Goal: Task Accomplishment & Management: Use online tool/utility

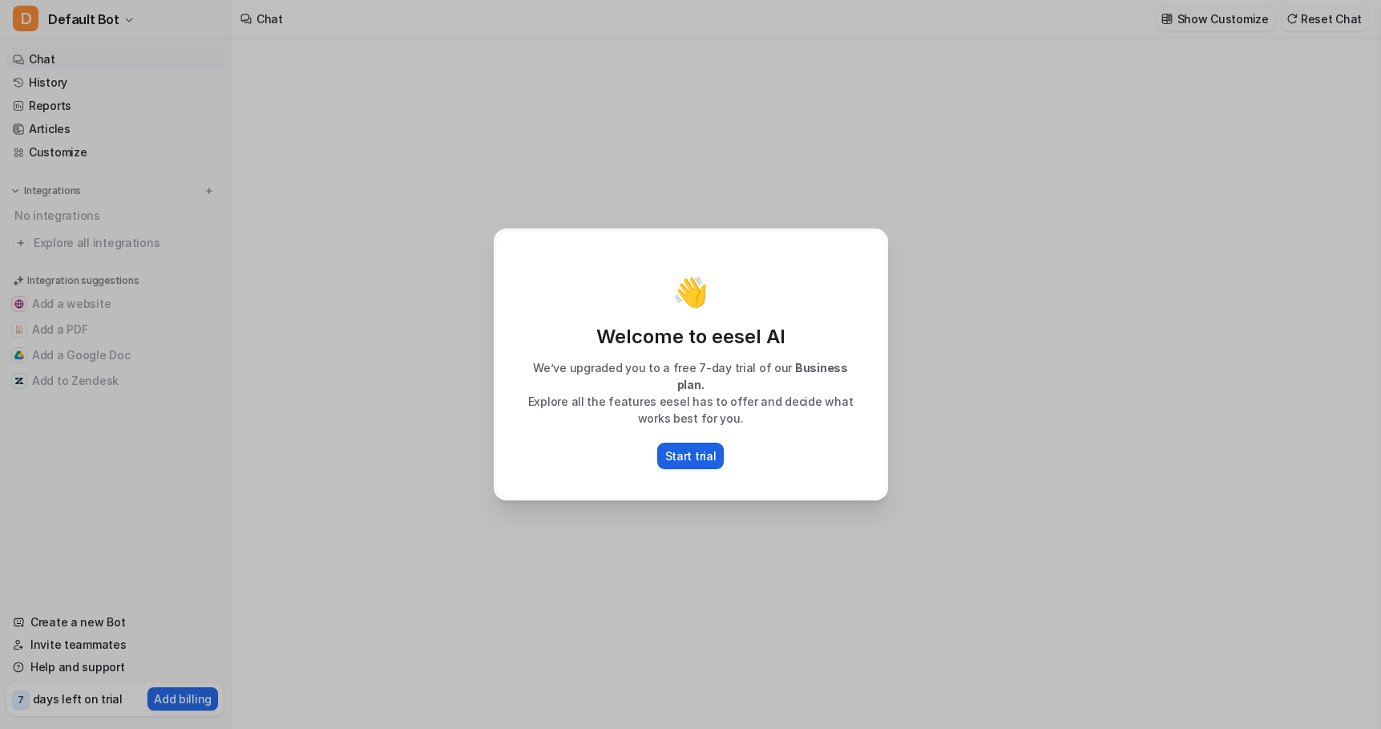
click at [692, 447] on p "Start trial" at bounding box center [690, 455] width 51 height 17
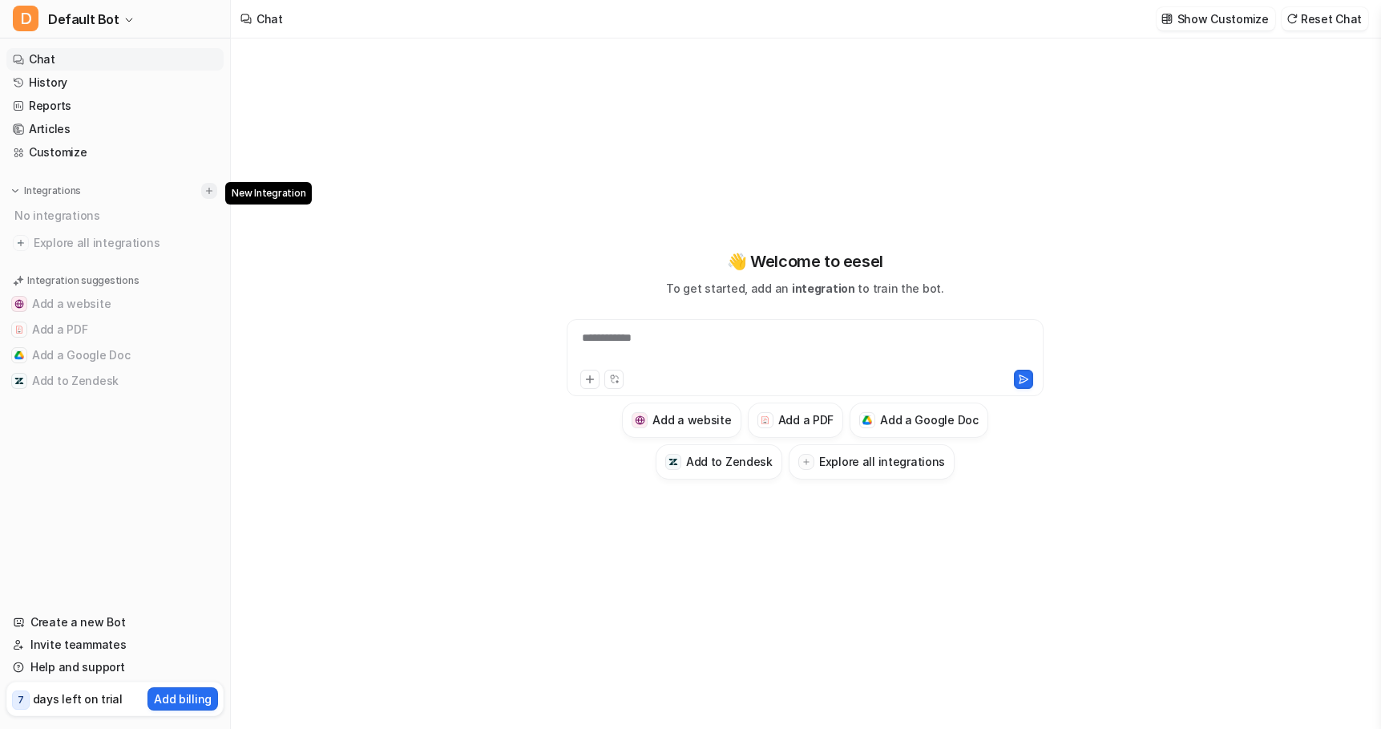
click at [209, 191] on img at bounding box center [209, 190] width 11 height 11
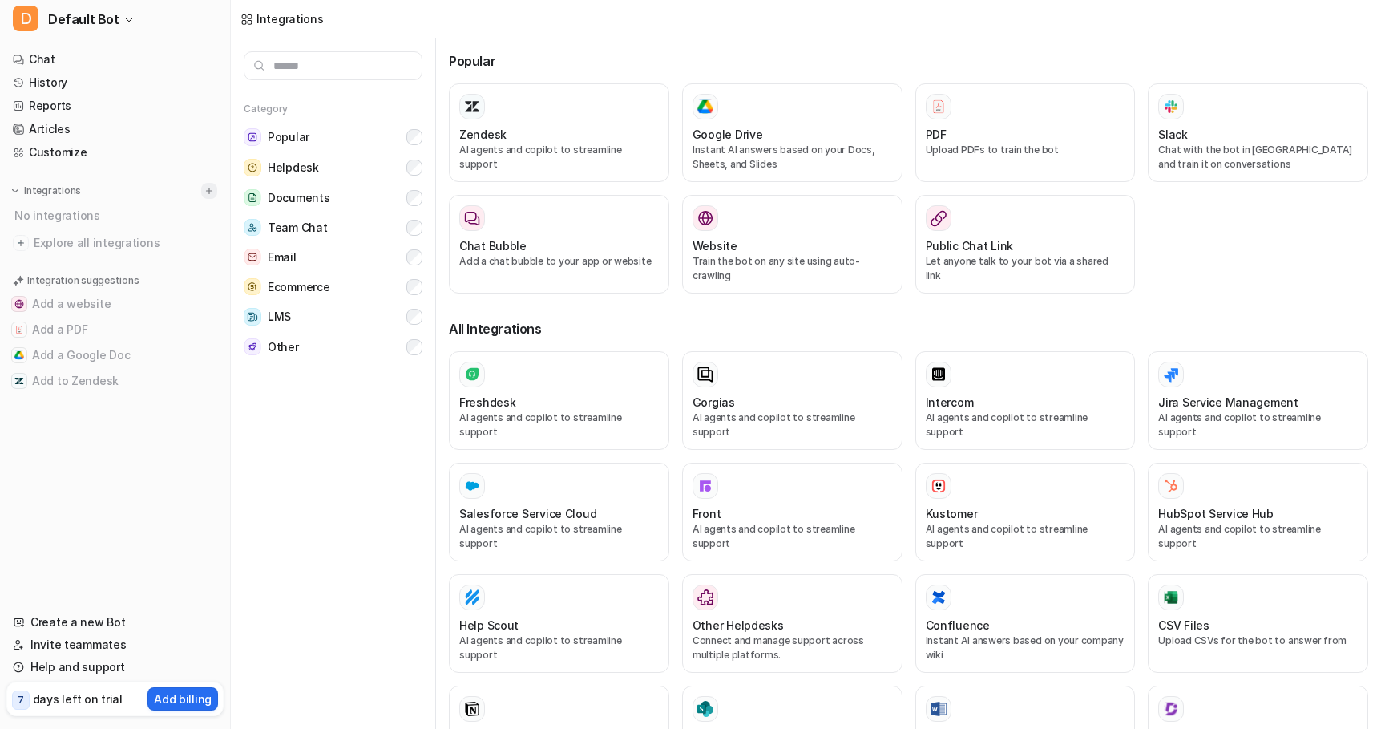
click at [208, 188] on img at bounding box center [209, 190] width 11 height 11
click at [378, 59] on input "text" at bounding box center [333, 65] width 179 height 29
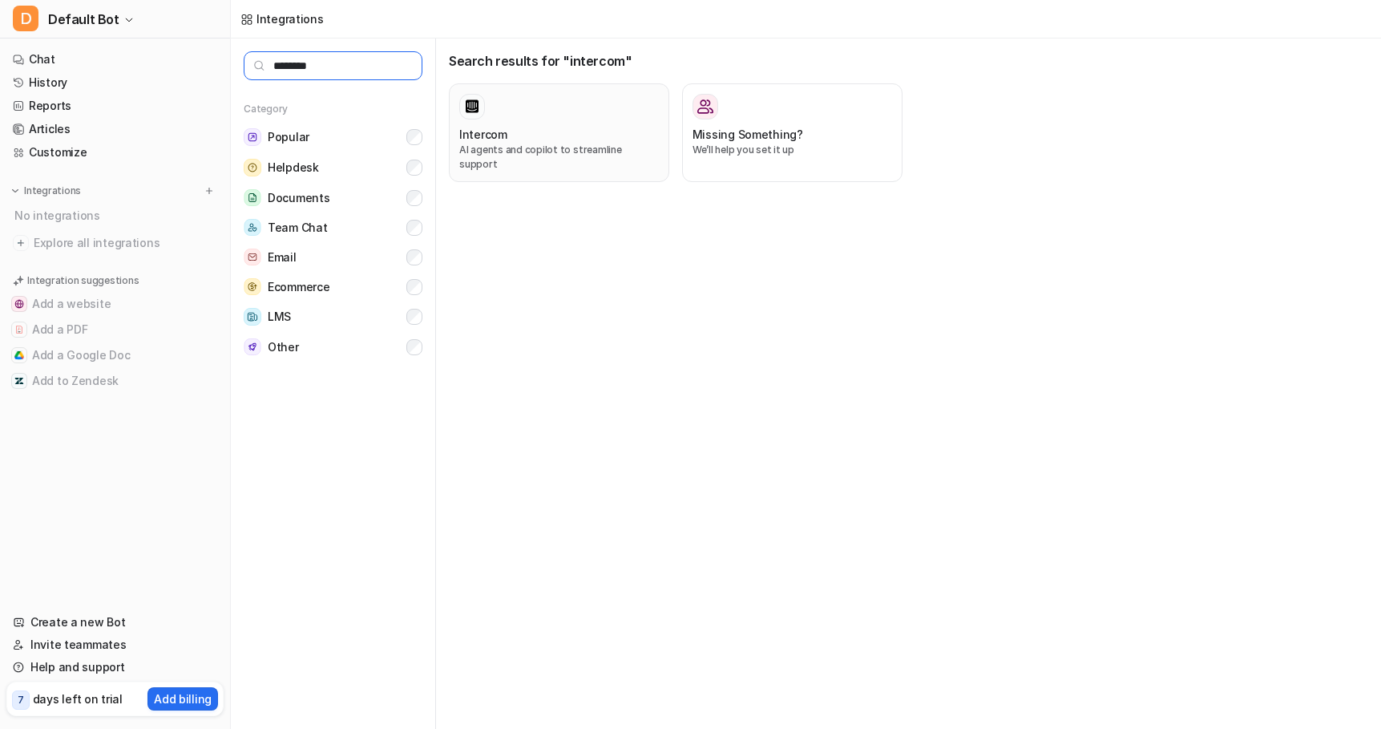
type input "********"
click at [520, 111] on div at bounding box center [559, 107] width 200 height 26
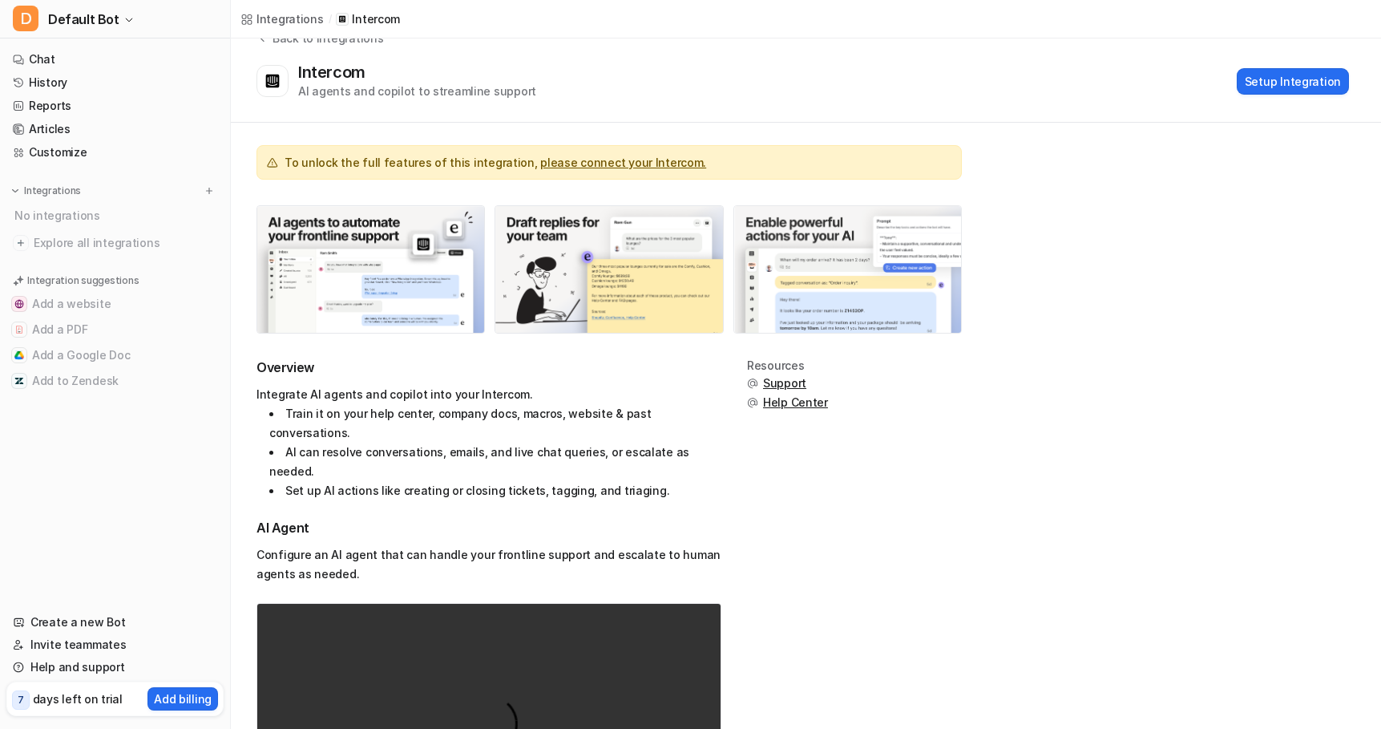
scroll to position [11, 0]
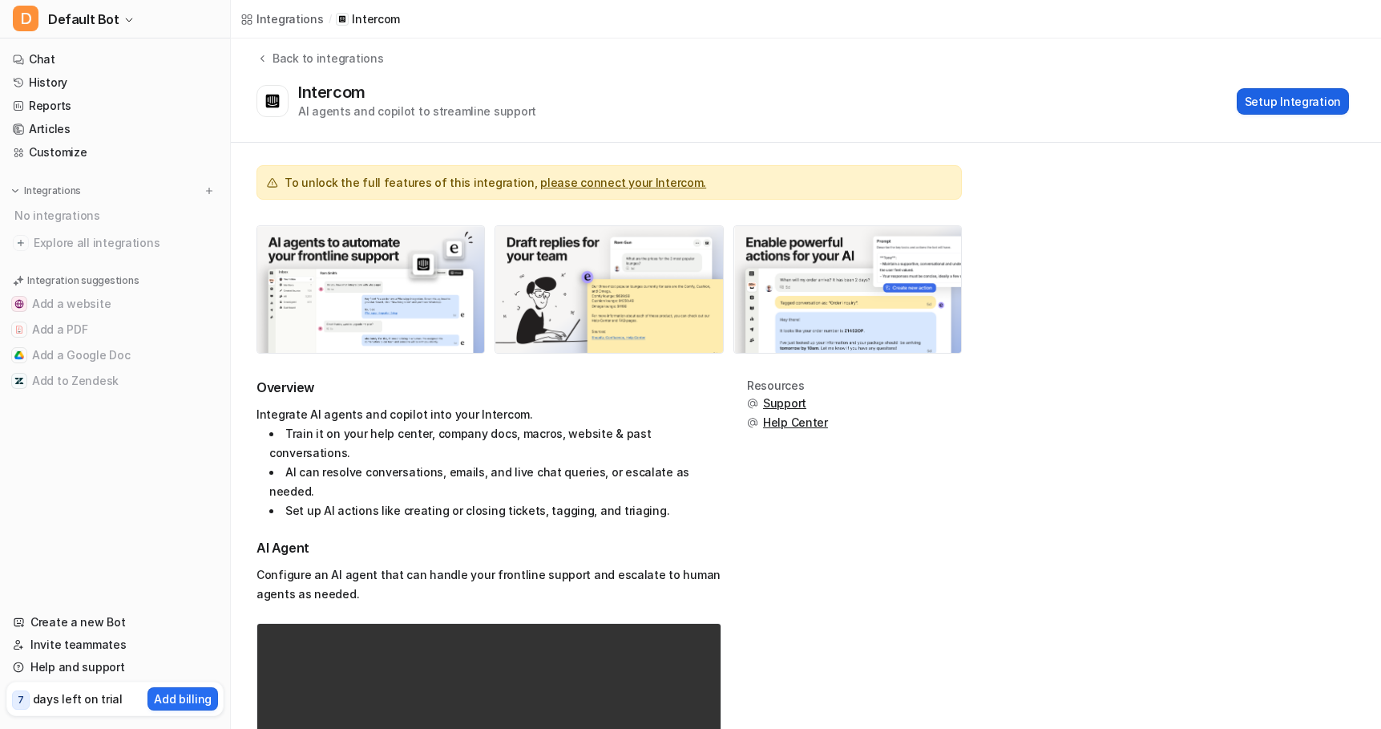
click at [1306, 103] on button "Setup Integration" at bounding box center [1293, 101] width 112 height 26
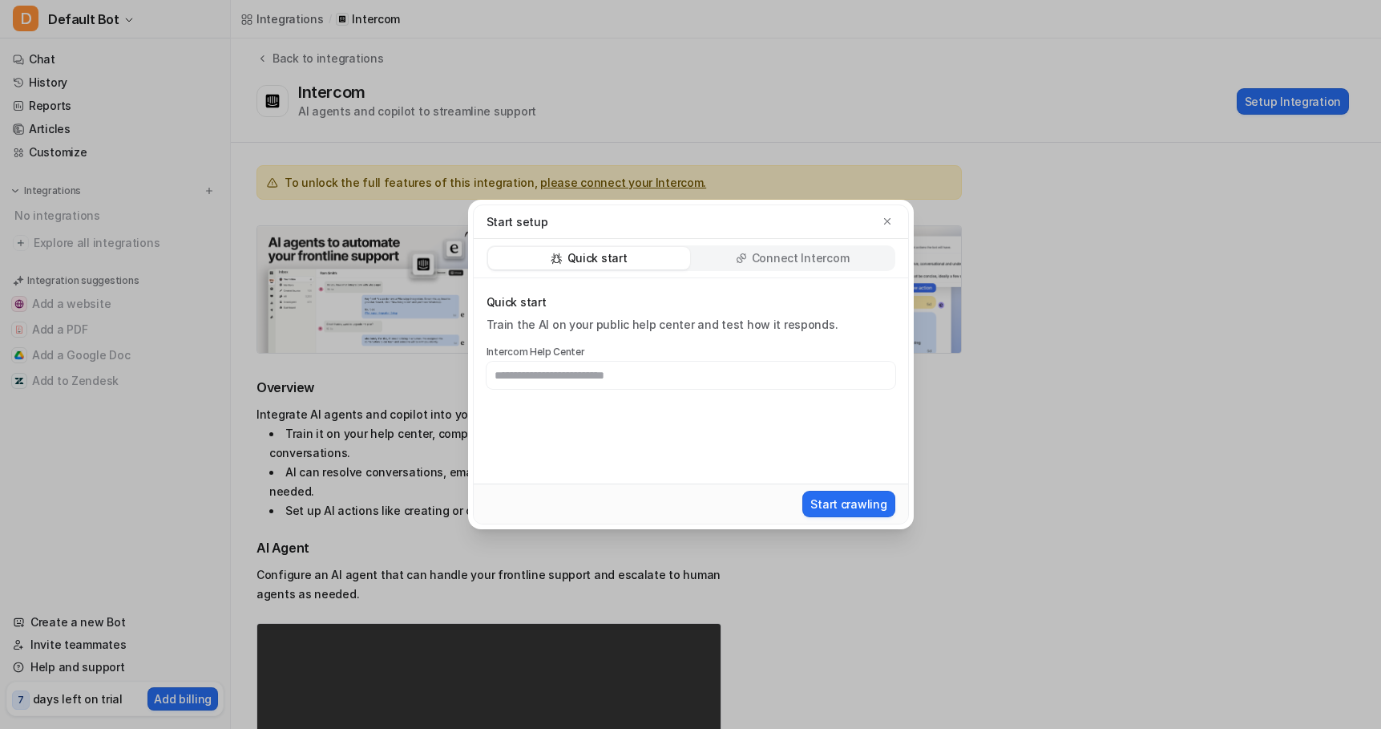
click at [746, 257] on icon at bounding box center [741, 258] width 11 height 11
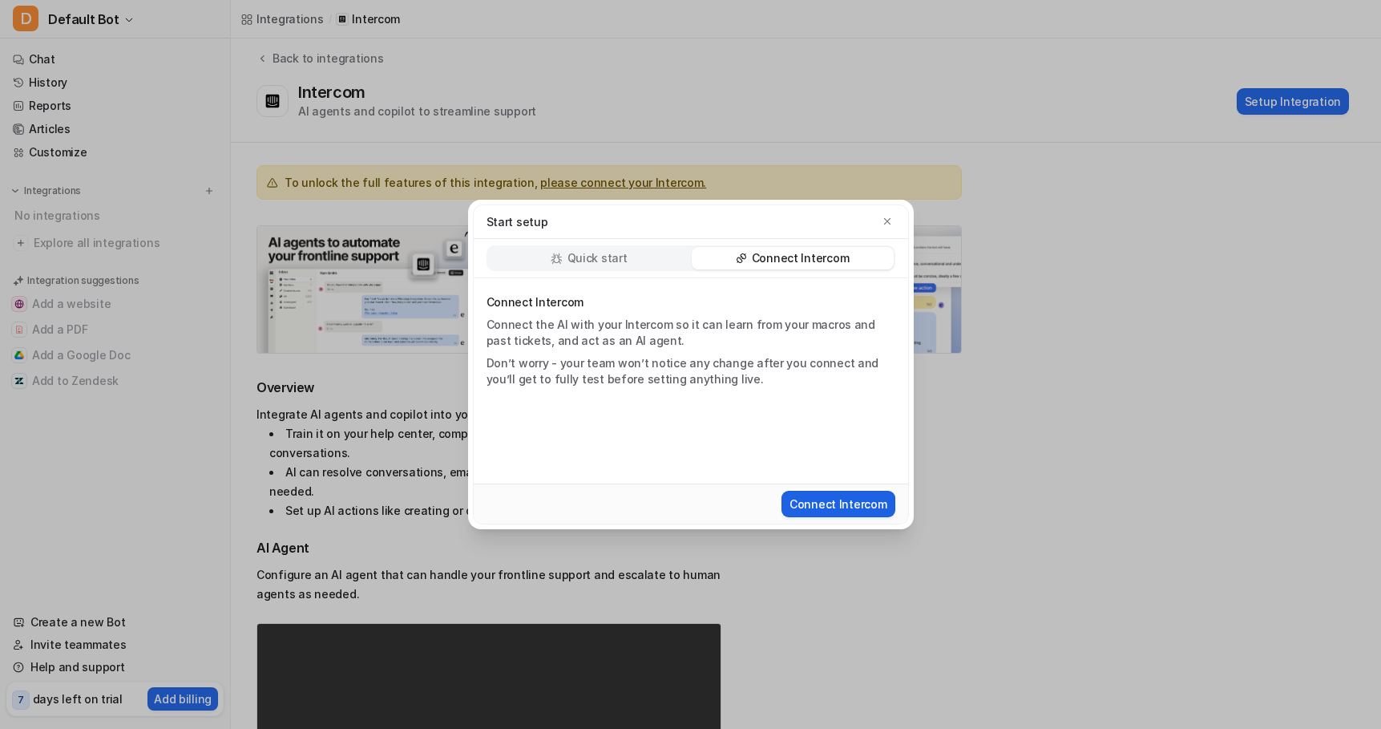
click at [826, 500] on button "Connect Intercom" at bounding box center [839, 504] width 114 height 26
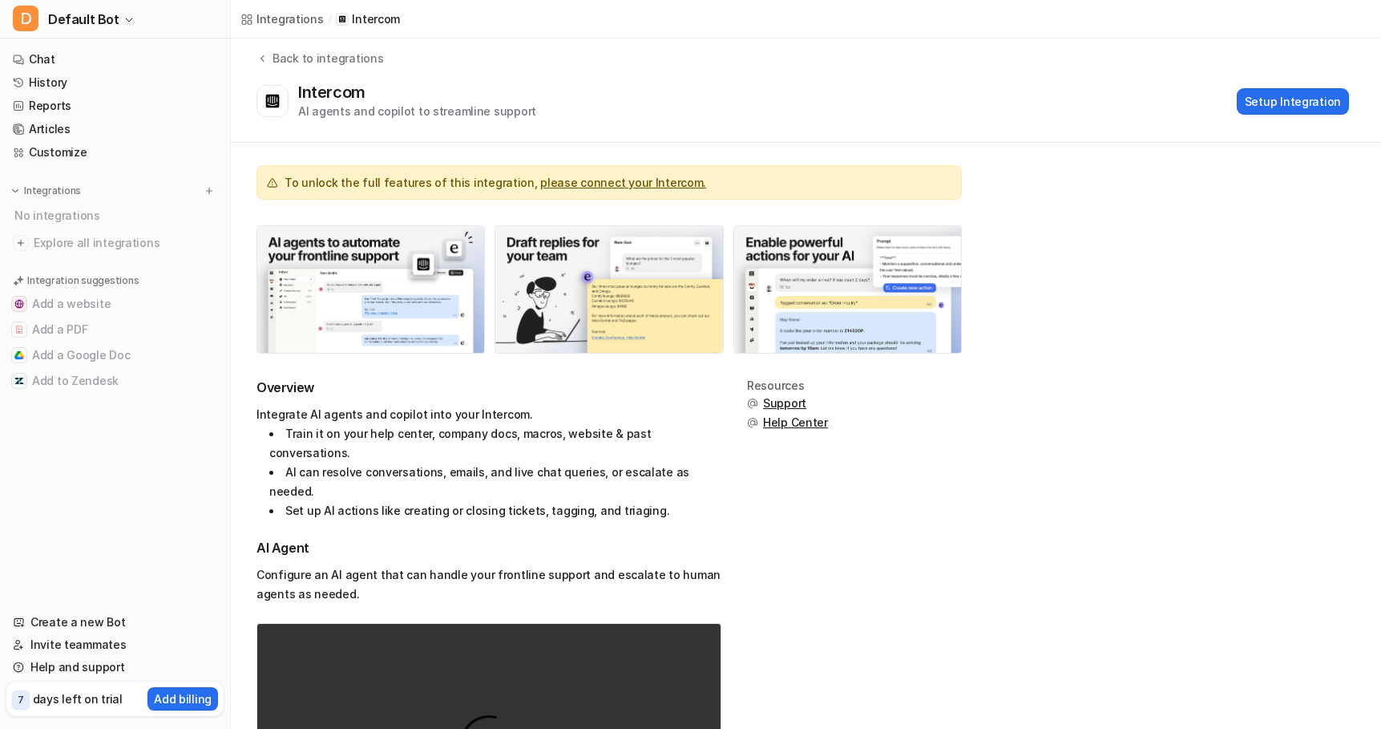
scroll to position [0, 0]
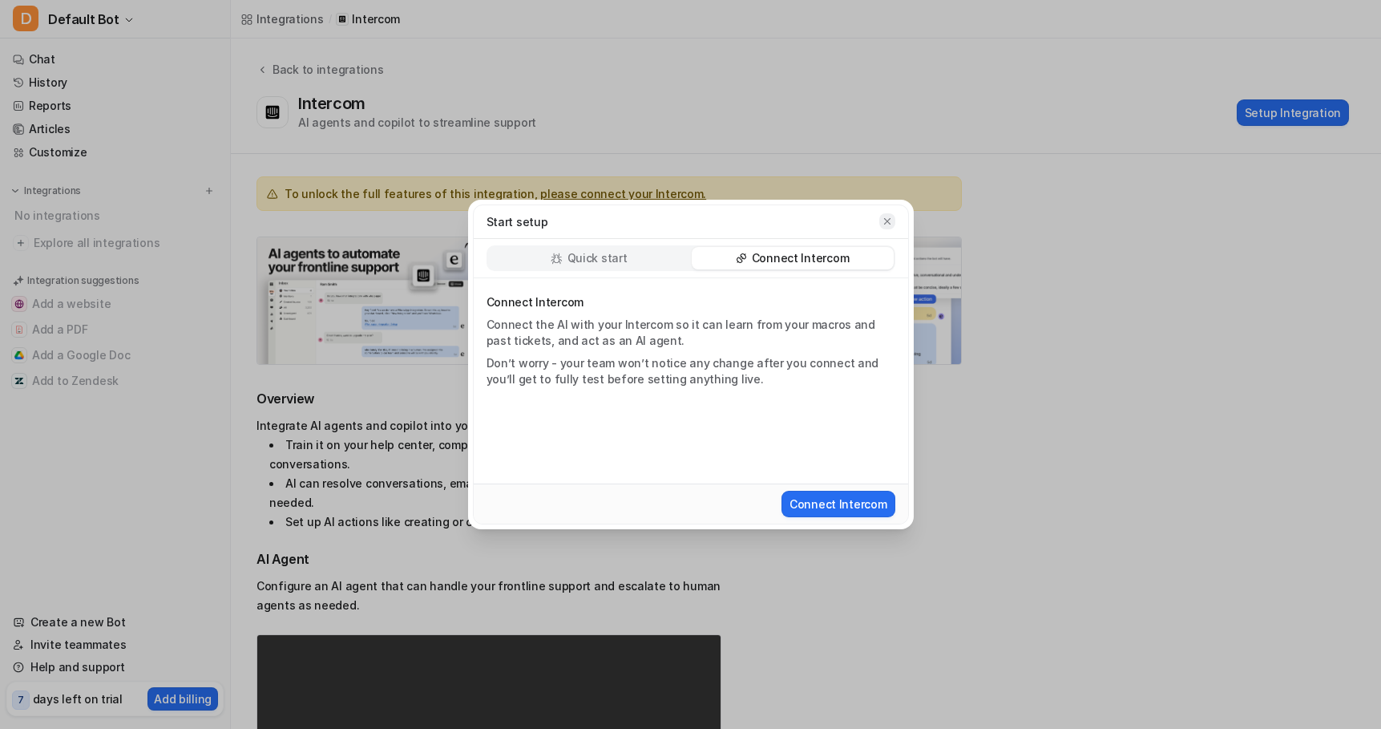
click at [888, 228] on button "button" at bounding box center [887, 221] width 16 height 16
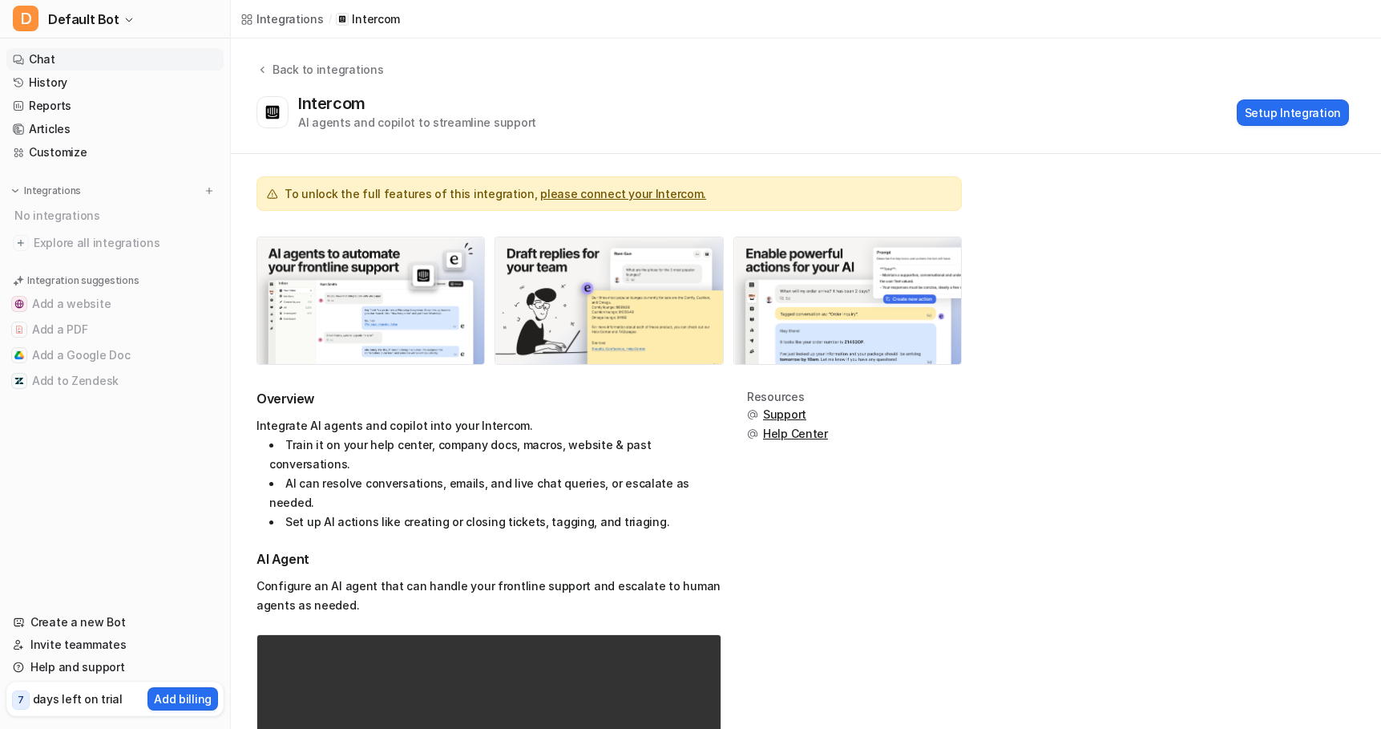
click at [51, 57] on link "Chat" at bounding box center [114, 59] width 217 height 22
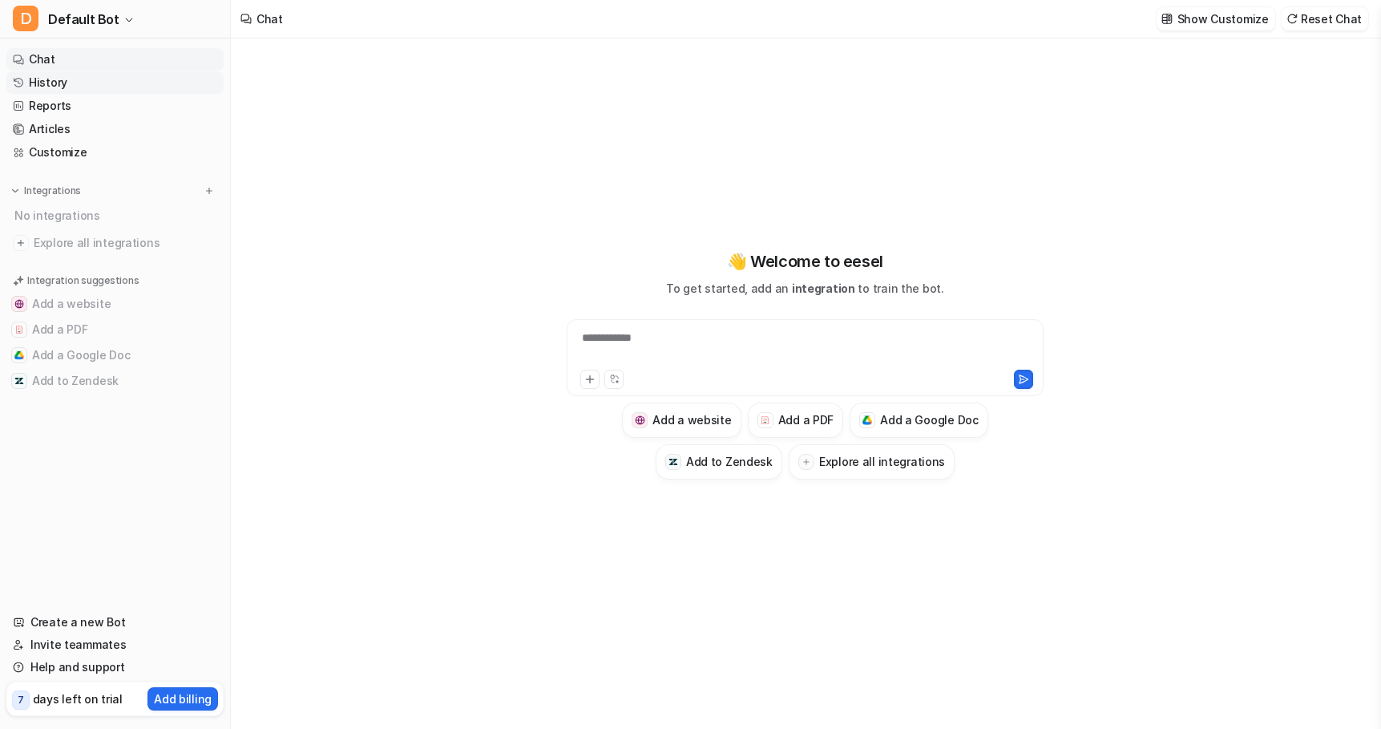
click at [72, 80] on link "History" at bounding box center [114, 82] width 217 height 22
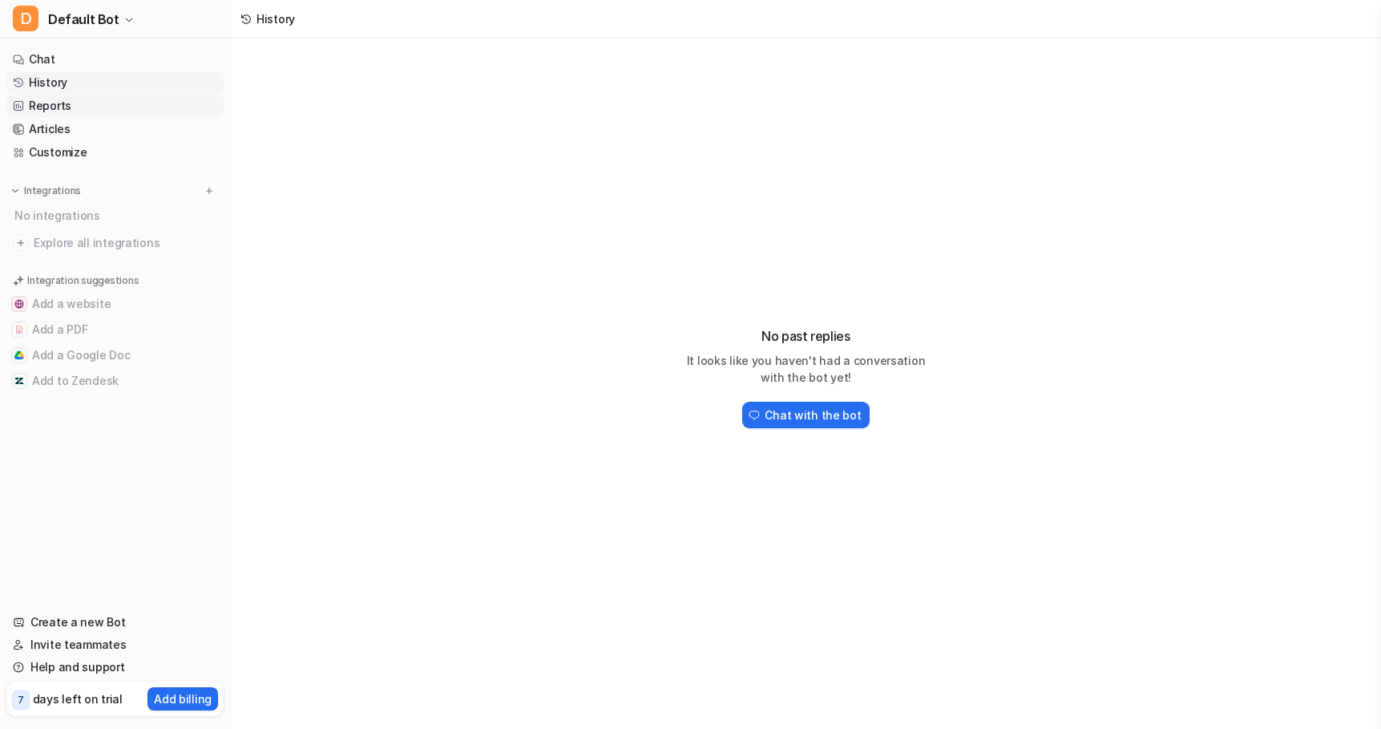
click at [64, 106] on link "Reports" at bounding box center [114, 106] width 217 height 22
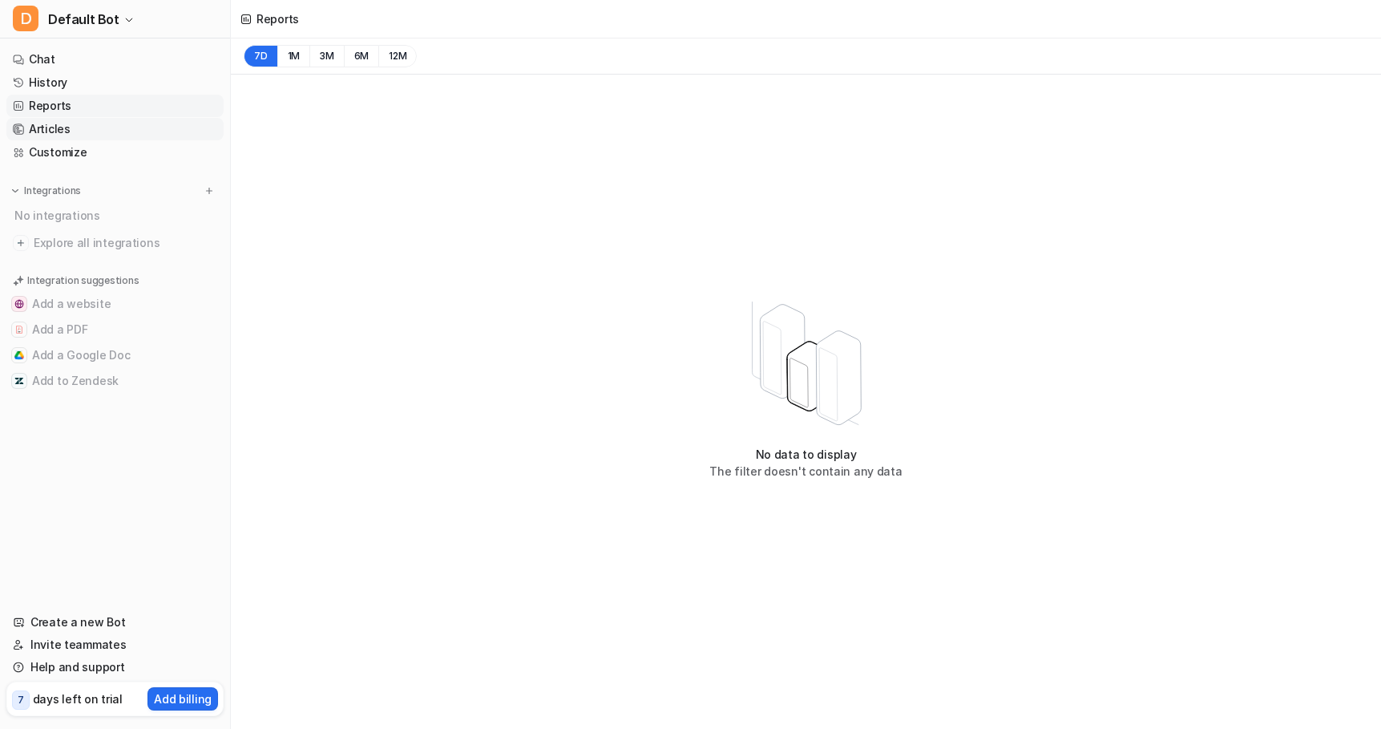
click at [57, 130] on link "Articles" at bounding box center [114, 129] width 217 height 22
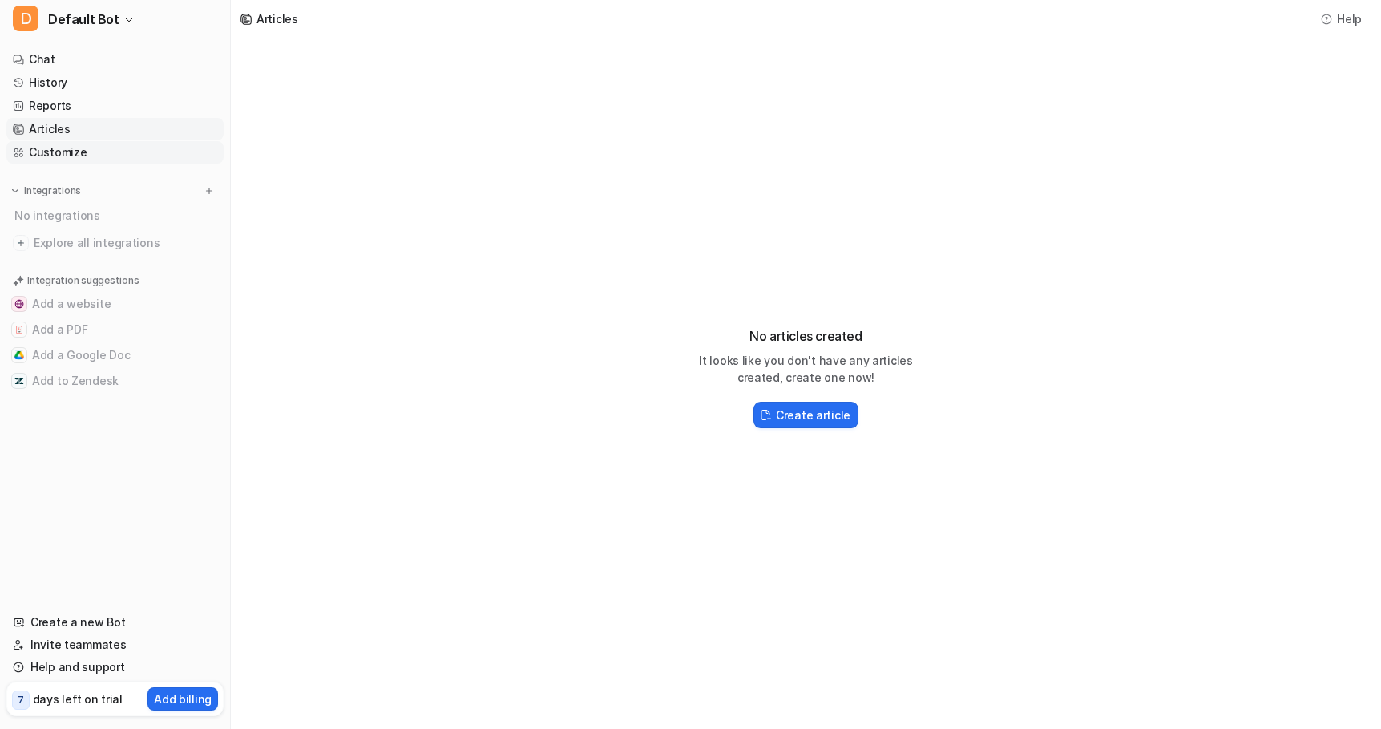
click at [55, 156] on link "Customize" at bounding box center [114, 152] width 217 height 22
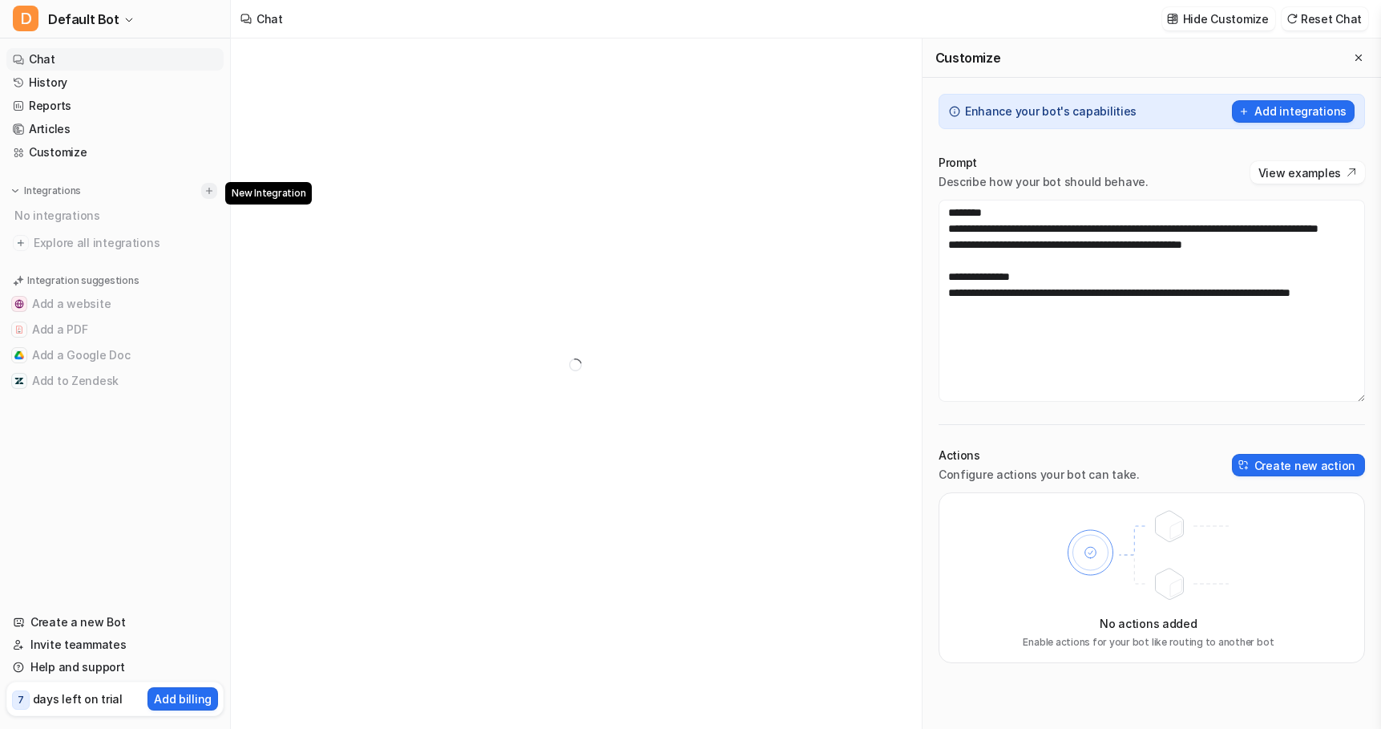
click at [211, 192] on img at bounding box center [209, 190] width 11 height 11
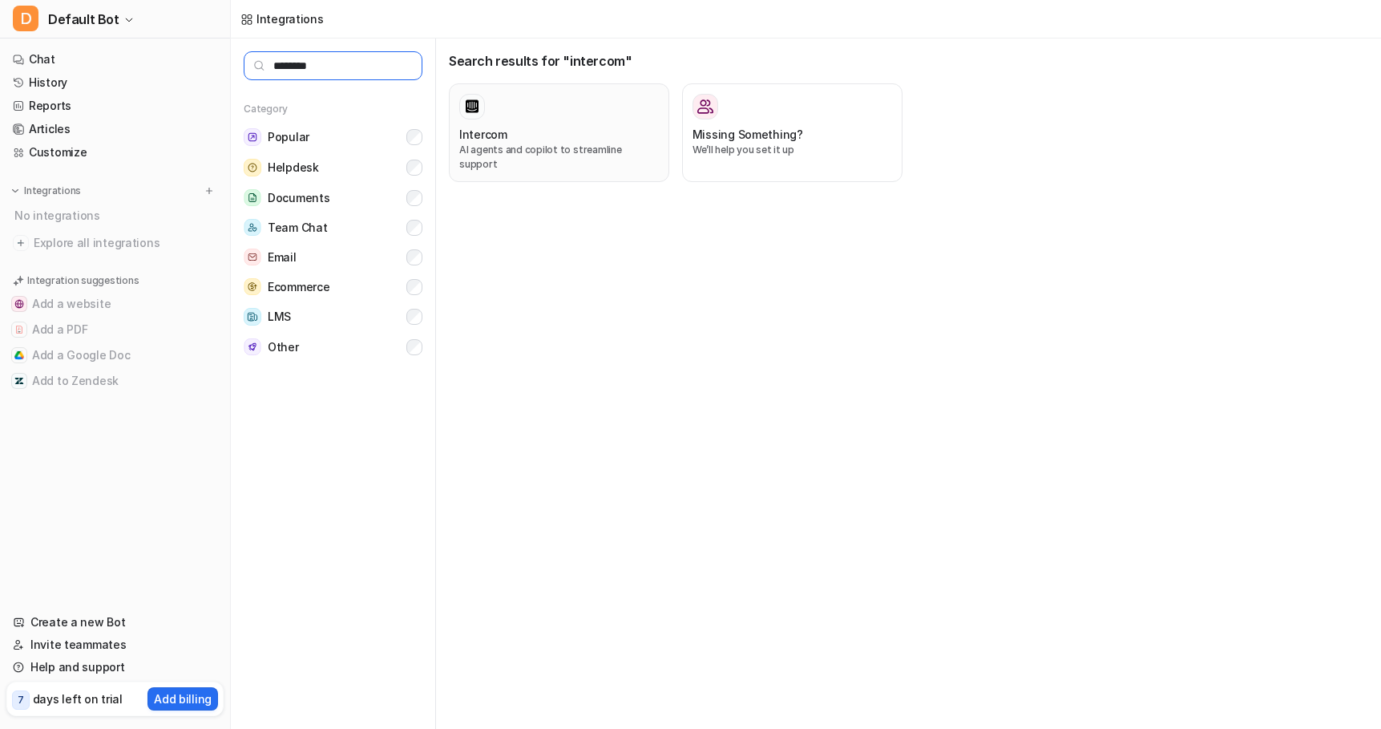
type input "********"
click at [507, 143] on p "AI agents and copilot to streamline support" at bounding box center [559, 157] width 200 height 29
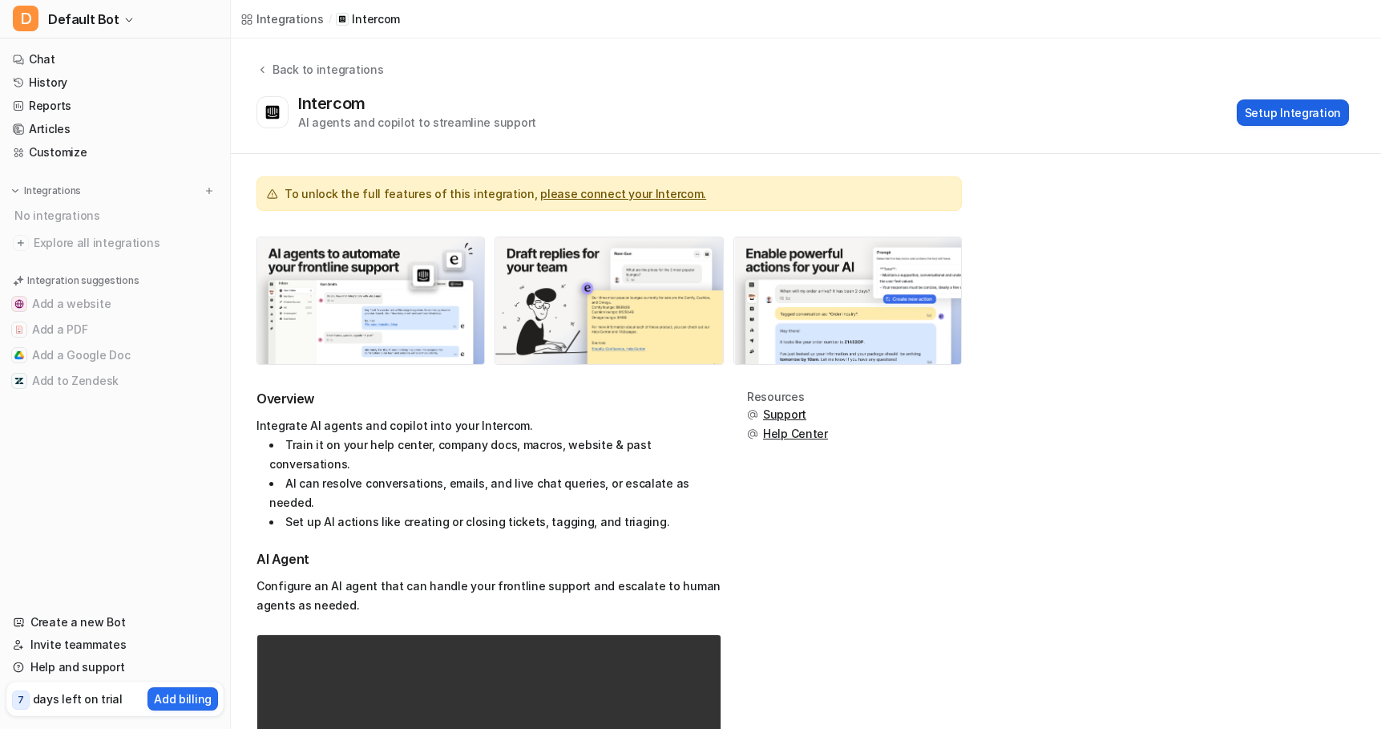
click at [1324, 111] on button "Setup Integration" at bounding box center [1293, 112] width 112 height 26
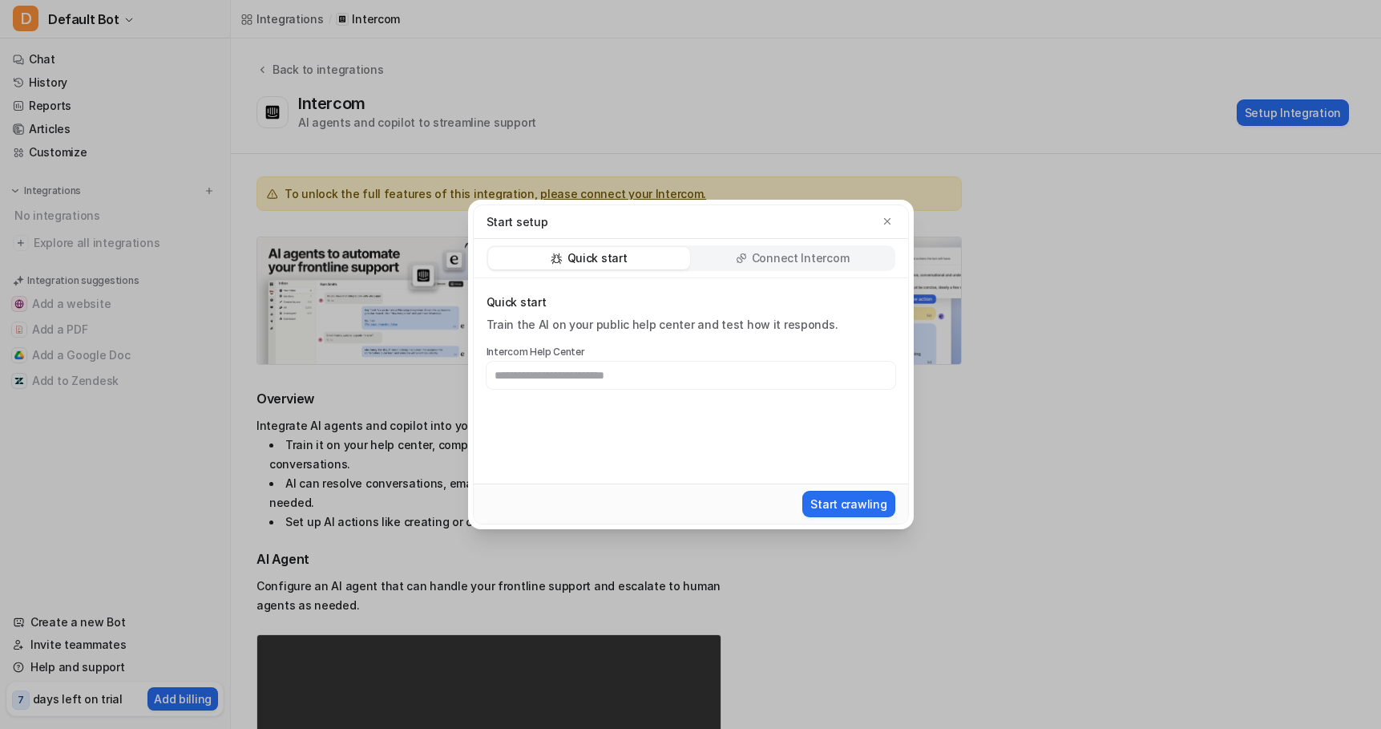
click at [780, 250] on p "Connect Intercom" at bounding box center [801, 258] width 98 height 16
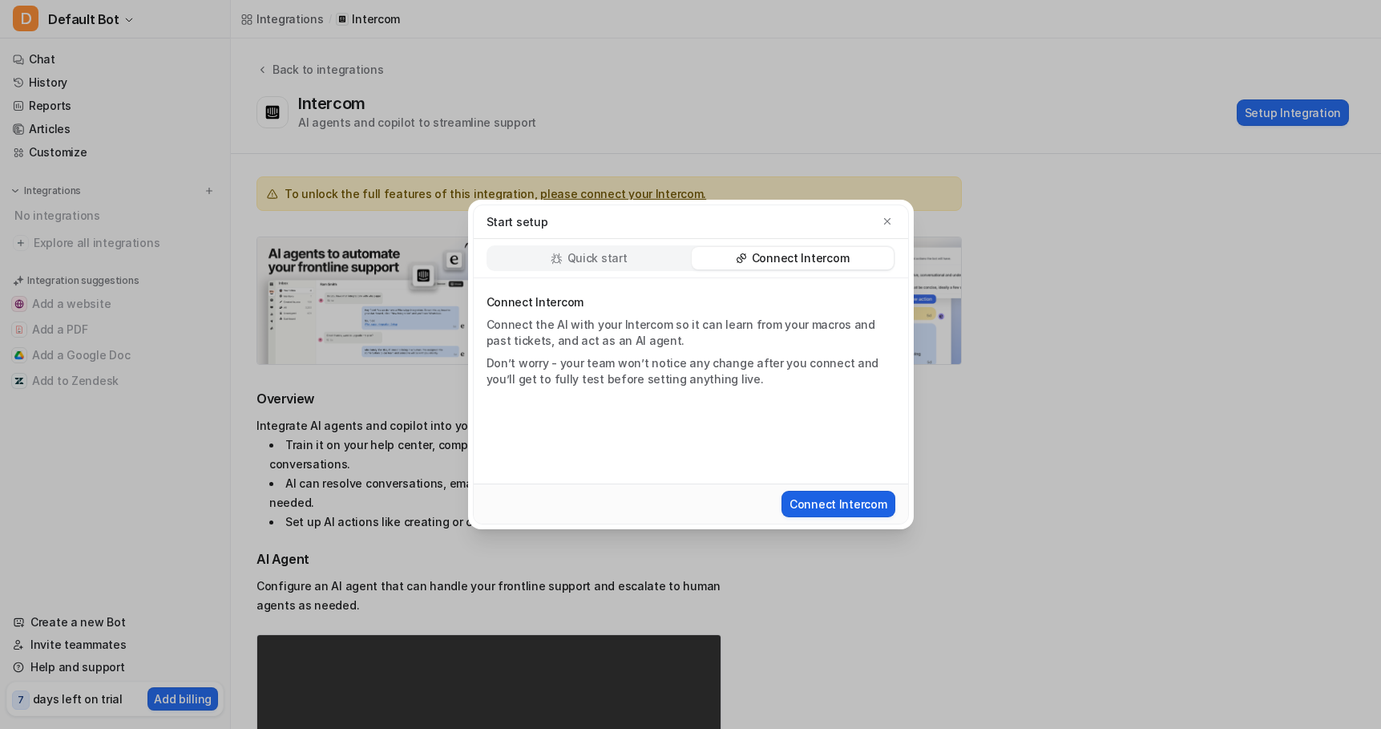
click at [842, 509] on button "Connect Intercom" at bounding box center [839, 504] width 114 height 26
click at [888, 222] on icon "button" at bounding box center [887, 221] width 11 height 11
